Goal: Information Seeking & Learning: Learn about a topic

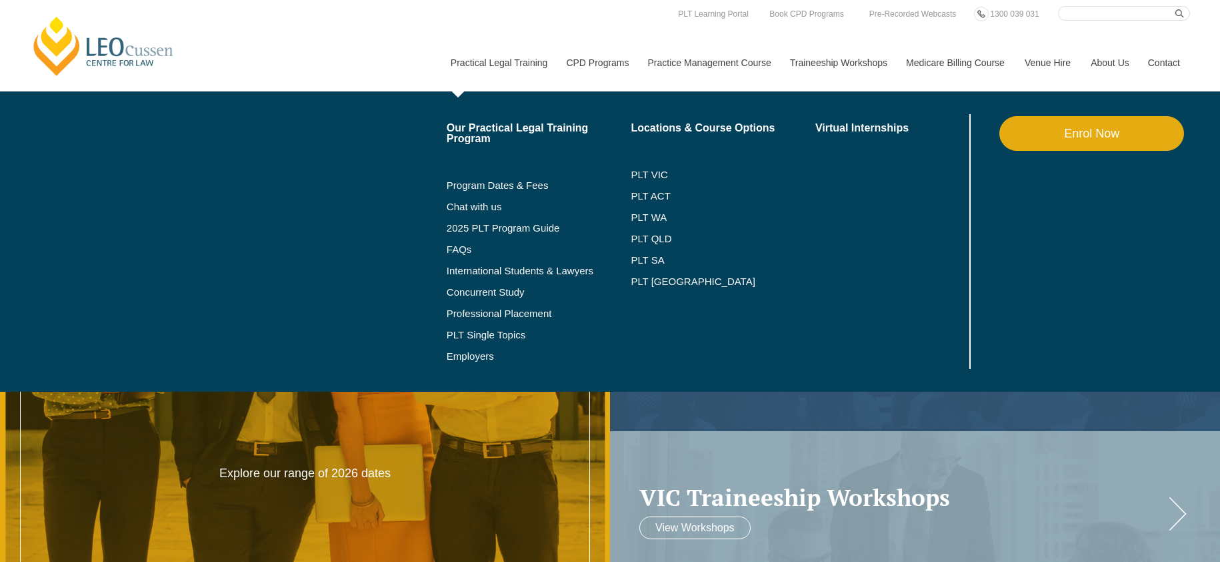
click at [468, 62] on link "Practical Legal Training" at bounding box center [499, 62] width 116 height 57
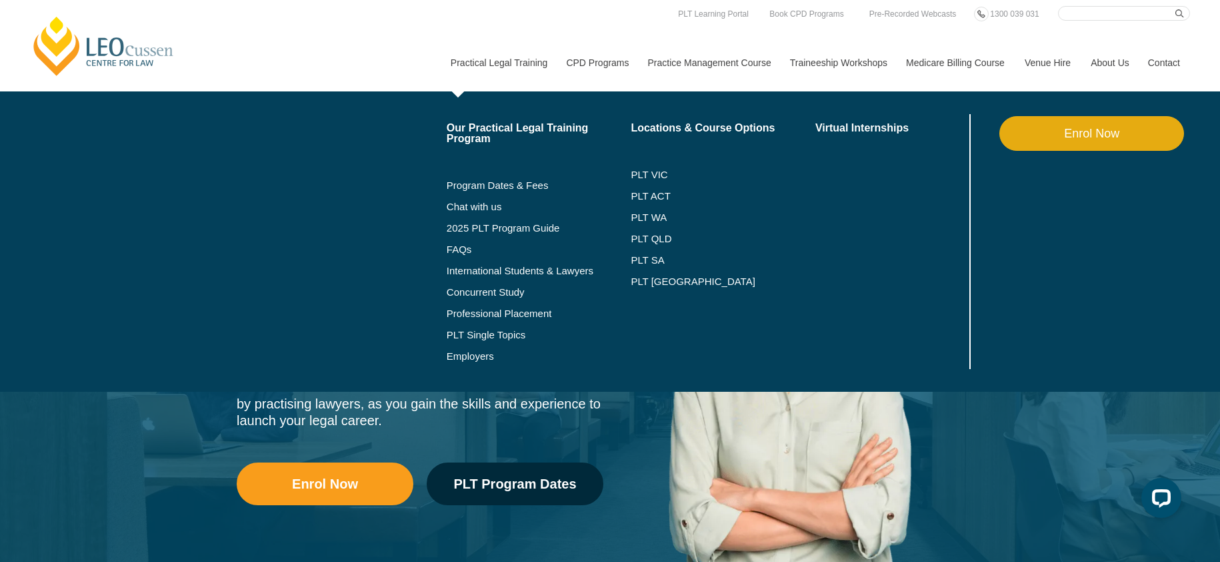
click at [1110, 142] on link "Enrol Now" at bounding box center [1092, 133] width 185 height 35
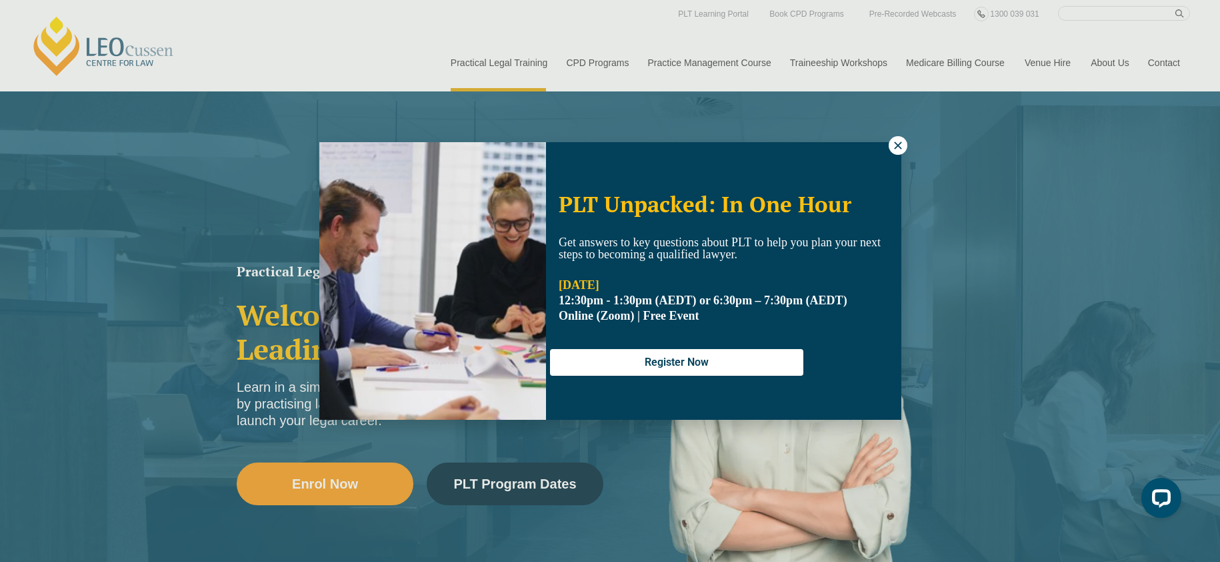
click at [898, 144] on icon at bounding box center [897, 144] width 7 height 7
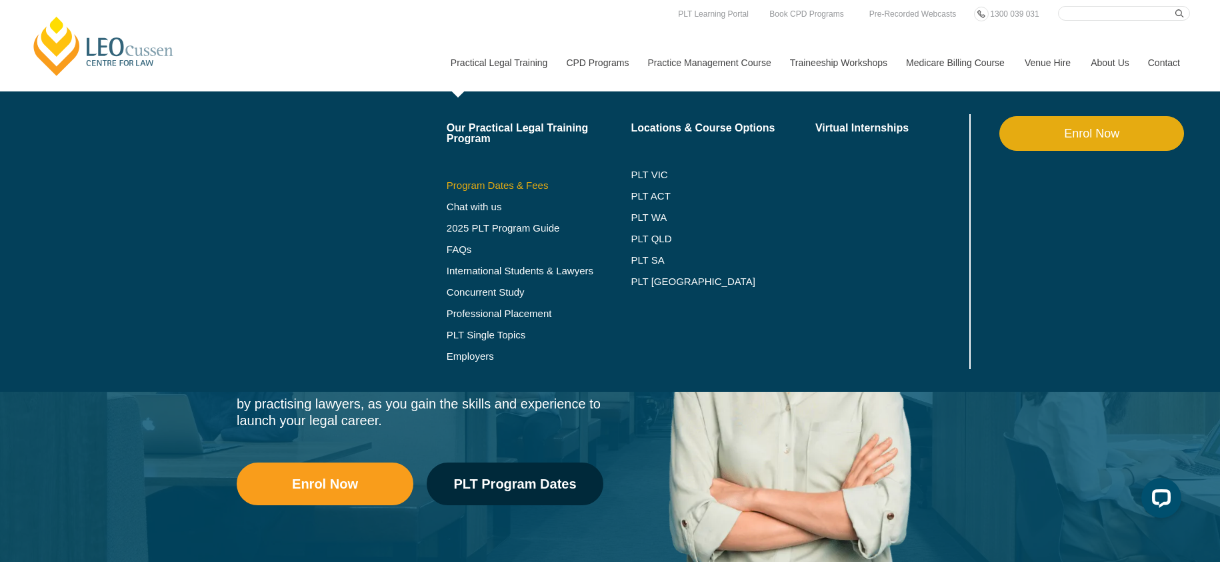
click at [454, 183] on link "Program Dates & Fees" at bounding box center [539, 185] width 185 height 11
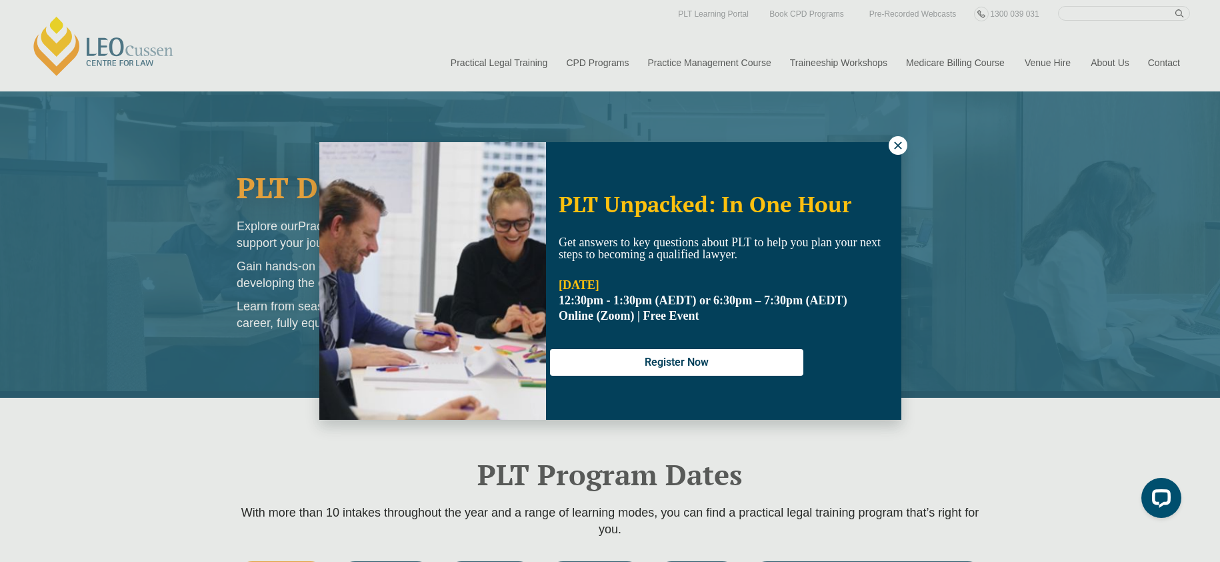
click at [471, 45] on div "PLT Unpacked: In One Hour Get answers to key questions about PLT to help you pl…" at bounding box center [610, 281] width 1220 height 562
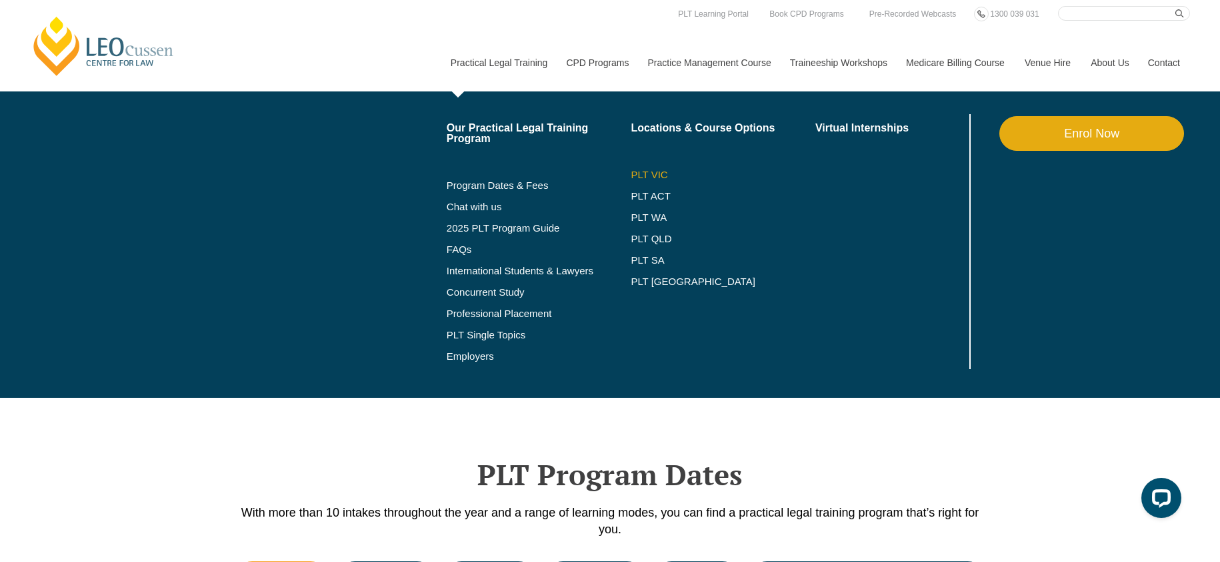
click at [631, 175] on link "PLT VIC" at bounding box center [723, 174] width 185 height 11
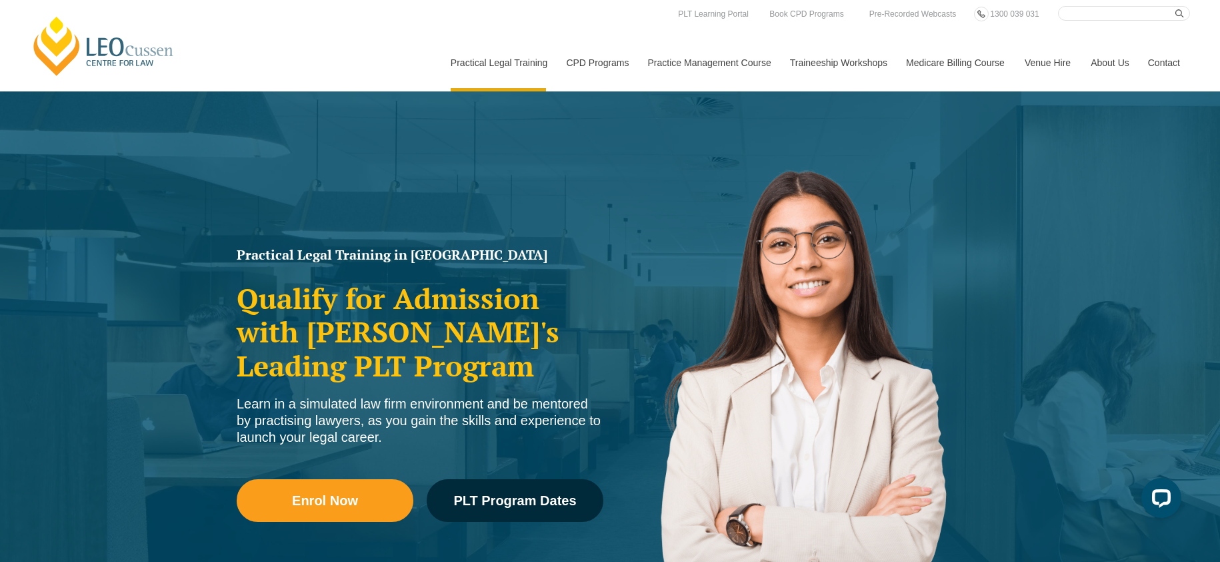
click at [0, 0] on li "2025 PLT Program Guide" at bounding box center [0, 0] width 0 height 0
